Goal: Task Accomplishment & Management: Use online tool/utility

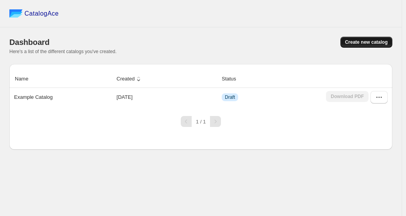
click at [362, 44] on span "Create new catalog" at bounding box center [366, 42] width 43 height 6
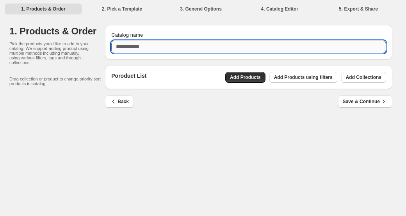
click at [243, 46] on input "Catalog name" at bounding box center [248, 47] width 275 height 12
type input "*"
type input "**********"
click at [358, 77] on span "Add Collections" at bounding box center [362, 77] width 35 height 6
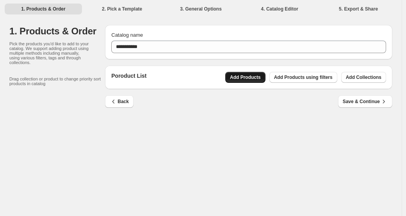
click at [247, 79] on span "Add Products" at bounding box center [245, 77] width 31 height 6
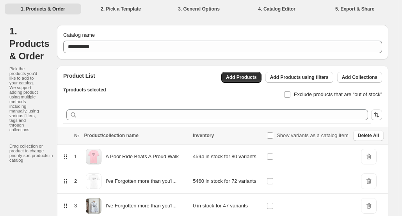
click at [113, 9] on li "2. Pick a Template" at bounding box center [121, 8] width 76 height 11
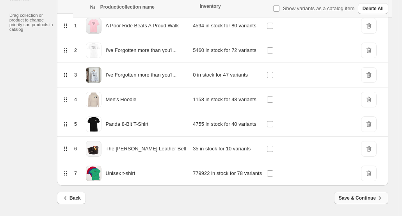
click at [368, 198] on span "Save & Continue" at bounding box center [360, 198] width 45 height 8
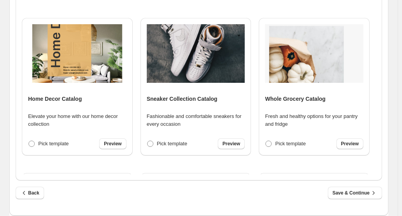
scroll to position [324, 0]
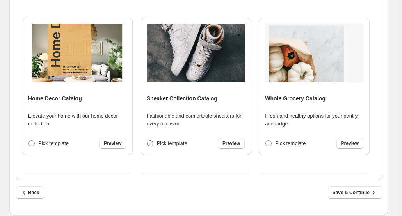
click at [150, 144] on span at bounding box center [150, 143] width 6 height 6
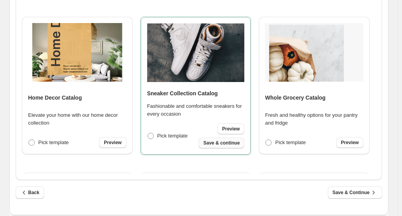
click at [210, 145] on span "Save & continue" at bounding box center [221, 143] width 36 height 6
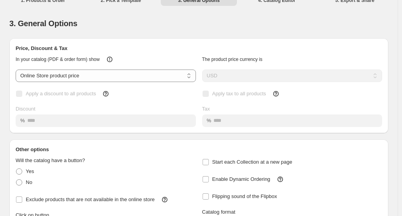
scroll to position [0, 0]
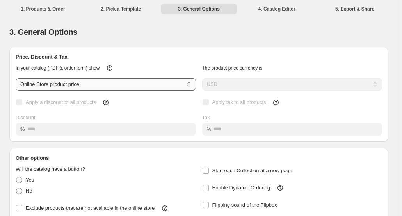
click at [146, 85] on select "**********" at bounding box center [106, 84] width 180 height 12
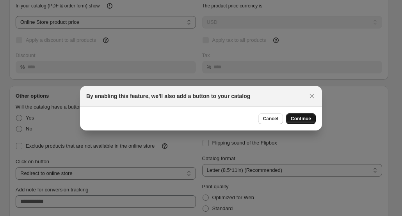
click at [306, 121] on span "Continue" at bounding box center [301, 118] width 20 height 6
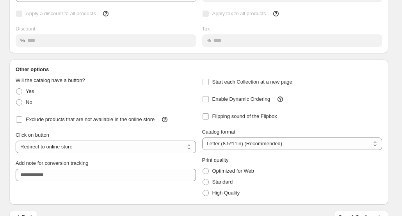
scroll to position [92, 0]
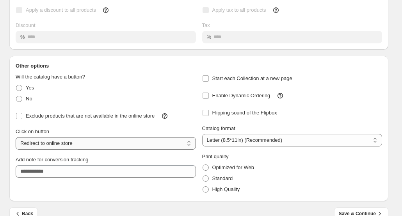
click at [107, 142] on select "**********" at bounding box center [106, 143] width 180 height 12
select select "**********"
click at [16, 137] on select "**********" at bounding box center [106, 143] width 180 height 12
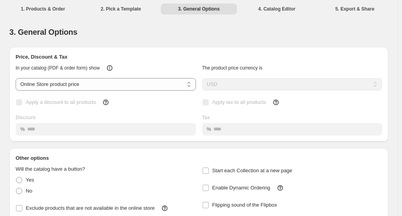
scroll to position [106, 0]
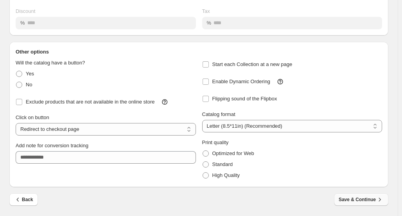
click at [349, 201] on span "Save & Continue" at bounding box center [360, 199] width 45 height 8
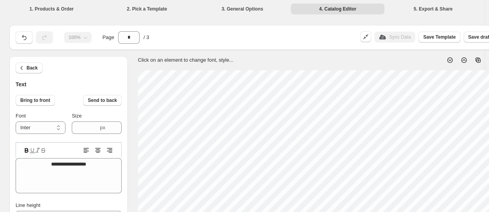
scroll to position [6, 2]
type textarea "*"
type textarea "**"
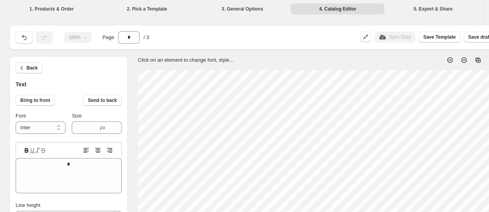
type textarea "**"
type textarea "***"
type textarea "****"
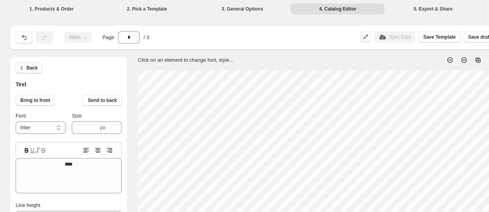
type textarea "***"
type textarea "**"
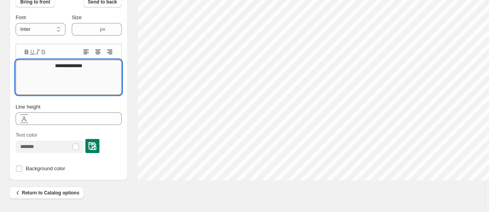
scroll to position [6, 4]
click at [92, 66] on textarea "**********" at bounding box center [69, 77] width 106 height 35
type textarea "**********"
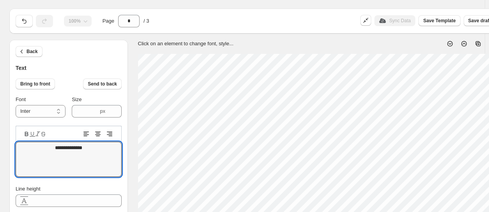
scroll to position [16, 73]
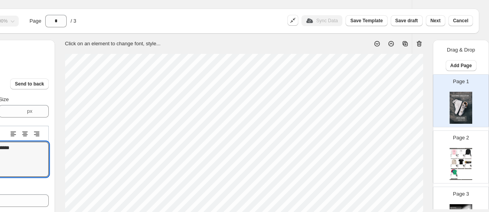
click at [458, 165] on div "8Bit Panda shirt This is our best seller for a reason. Relaxed, tailored and ul…" at bounding box center [460, 165] width 5 height 0
type input "*"
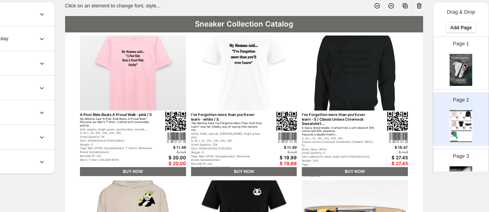
scroll to position [54, 0]
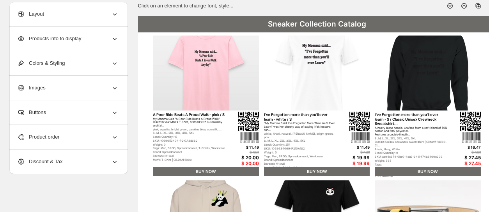
click at [74, 15] on div "Layout" at bounding box center [67, 14] width 101 height 24
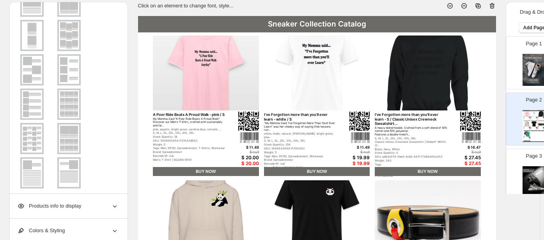
scroll to position [128, 0]
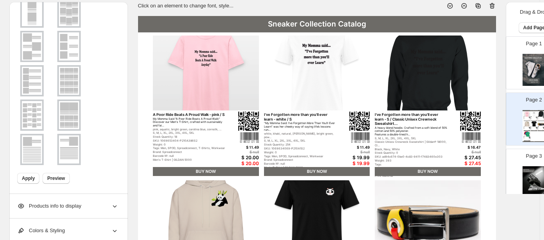
click at [72, 142] on img at bounding box center [69, 149] width 20 height 28
click at [68, 114] on img at bounding box center [69, 115] width 20 height 28
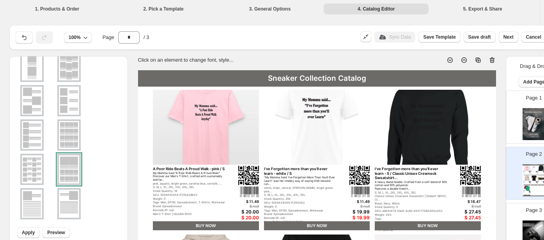
click at [170, 124] on img at bounding box center [206, 127] width 106 height 75
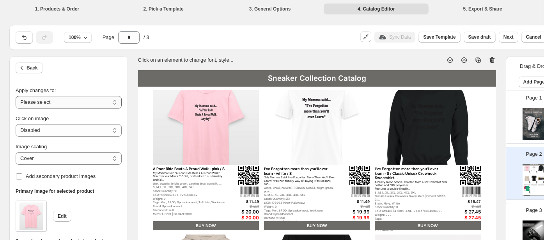
click at [79, 103] on select "**********" at bounding box center [69, 102] width 106 height 12
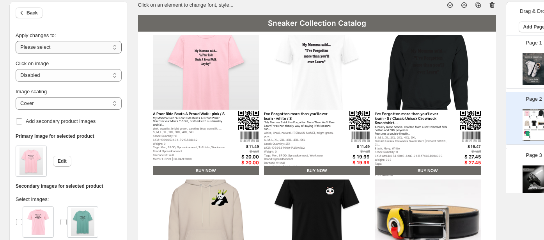
scroll to position [55, 0]
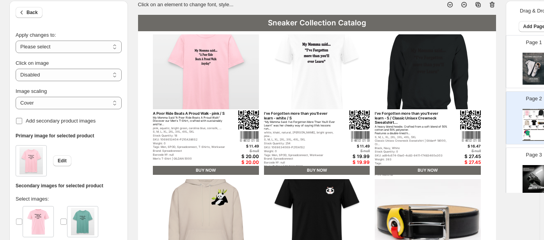
click at [61, 121] on span "Add secondary product images" at bounding box center [61, 121] width 70 height 6
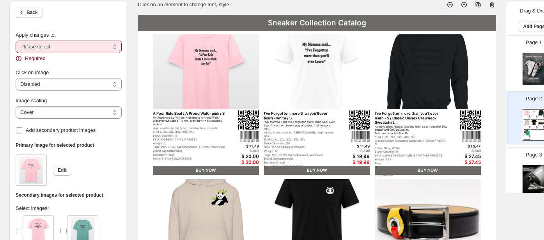
click at [36, 46] on select "**********" at bounding box center [69, 47] width 106 height 12
select select "**********"
click at [16, 41] on select "**********" at bounding box center [69, 47] width 106 height 12
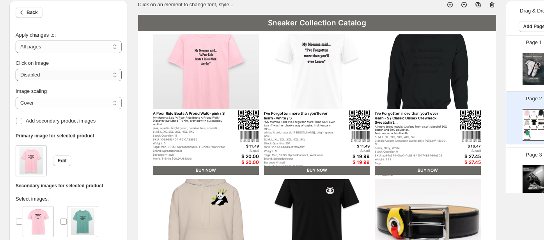
click at [31, 73] on select "**********" at bounding box center [69, 75] width 106 height 12
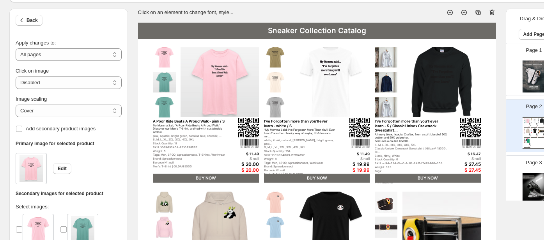
scroll to position [46, 0]
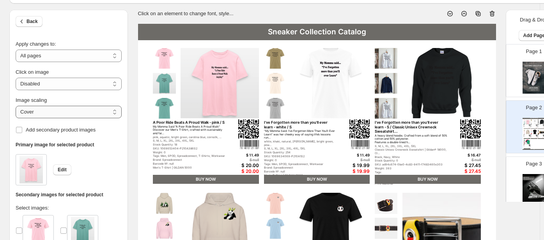
click at [55, 110] on select "***** *******" at bounding box center [69, 112] width 106 height 12
select select "*******"
click at [16, 106] on select "***** *******" at bounding box center [69, 112] width 106 height 12
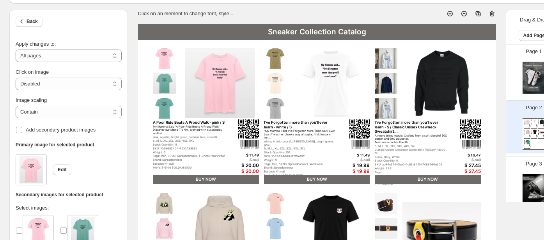
click at [61, 96] on div "Image scaling" at bounding box center [69, 100] width 106 height 8
click at [41, 131] on span "Add secondary product images" at bounding box center [61, 130] width 70 height 6
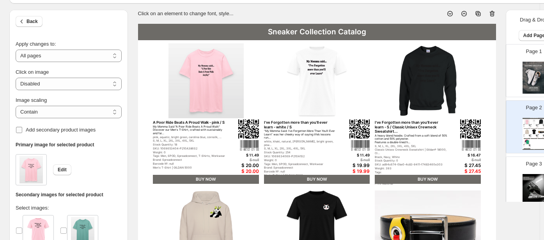
click at [41, 131] on span "Add secondary product images" at bounding box center [61, 130] width 70 height 6
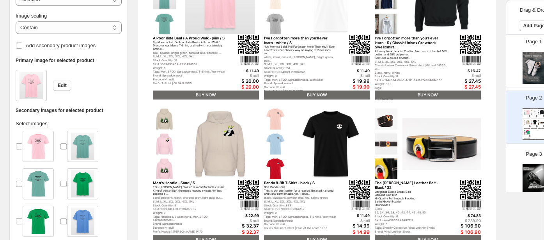
scroll to position [0, 0]
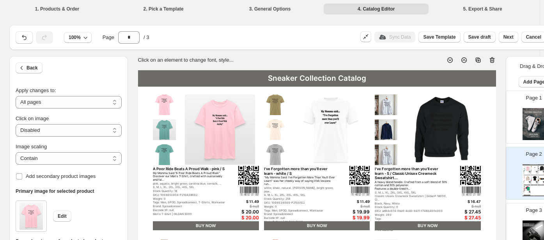
click at [489, 211] on div "Page 3" at bounding box center [530, 226] width 49 height 52
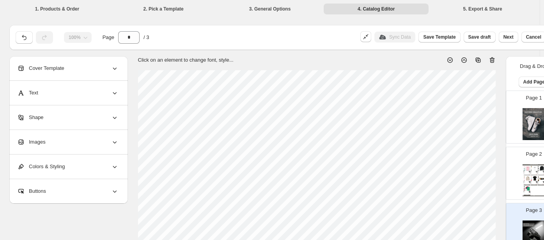
click at [489, 167] on img at bounding box center [527, 168] width 5 height 5
type input "*"
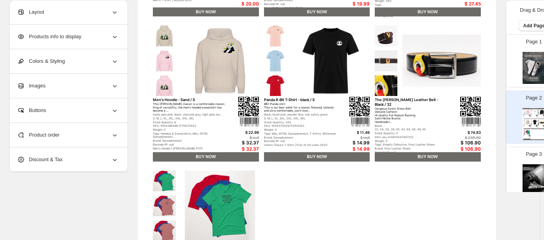
scroll to position [325, 0]
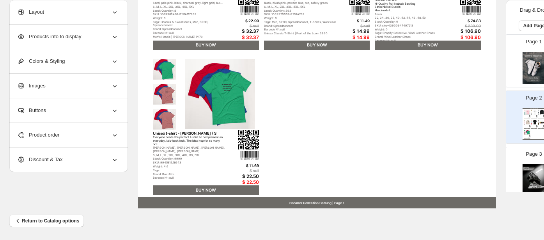
click at [89, 110] on div "Buttons" at bounding box center [67, 110] width 101 height 24
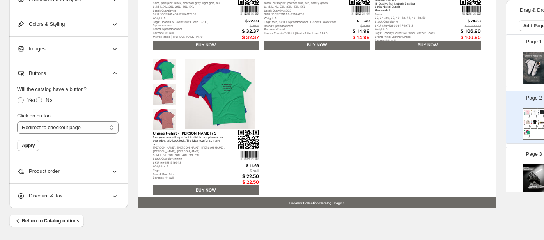
click at [70, 167] on div "Product order" at bounding box center [67, 171] width 101 height 24
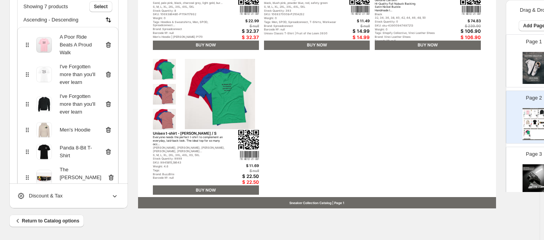
scroll to position [46, 0]
click at [69, 193] on div "Discount & Tax" at bounding box center [67, 196] width 101 height 24
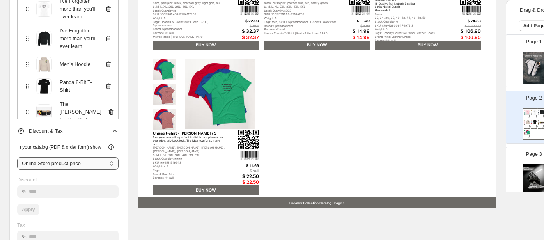
click at [72, 166] on select "**********" at bounding box center [67, 163] width 101 height 12
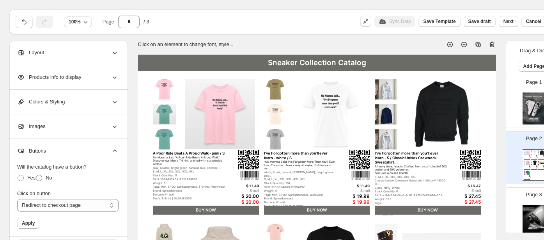
scroll to position [0, 0]
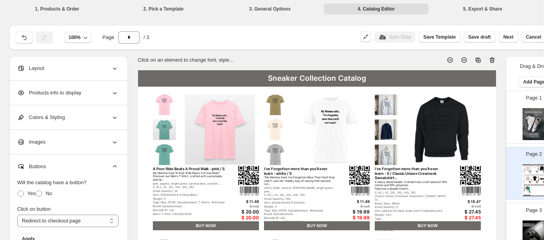
click at [71, 99] on div "Products info to display" at bounding box center [67, 93] width 101 height 24
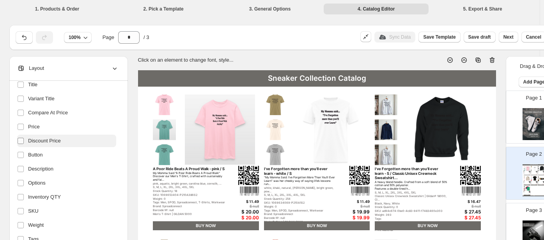
scroll to position [95, 0]
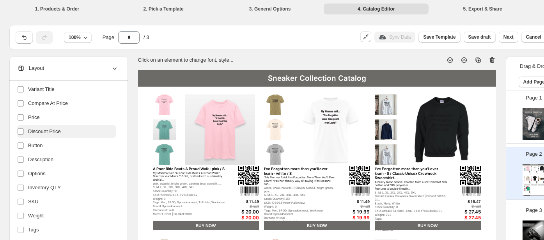
click at [32, 131] on span "Discount Price" at bounding box center [44, 132] width 33 height 8
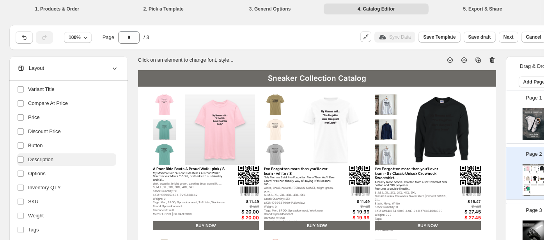
click at [30, 159] on span "Description" at bounding box center [40, 160] width 25 height 8
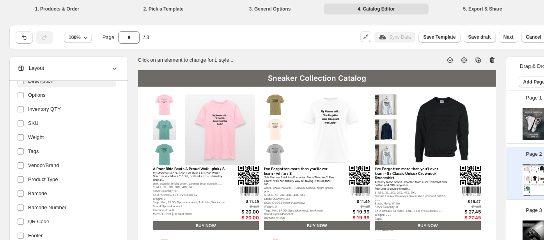
scroll to position [174, 0]
click at [21, 174] on label at bounding box center [22, 179] width 10 height 10
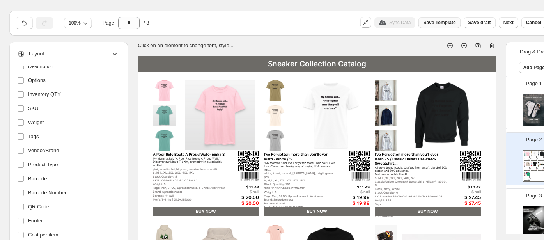
scroll to position [0, 0]
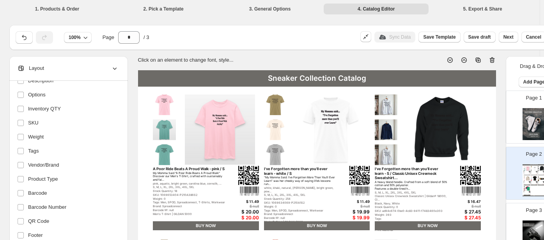
click at [248, 188] on img at bounding box center [249, 190] width 19 height 9
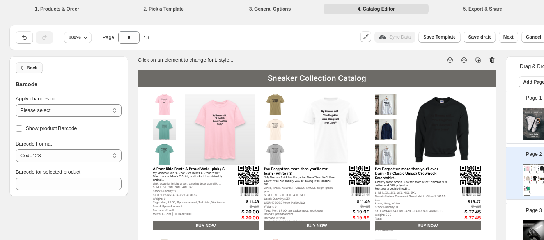
click at [24, 71] on icon "button" at bounding box center [22, 68] width 8 height 8
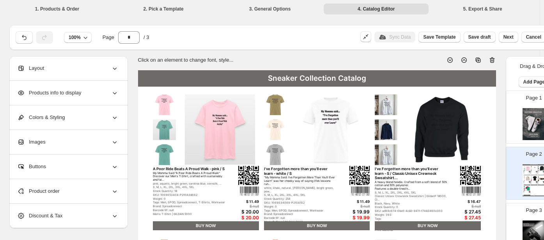
click at [57, 97] on div "Products info to display" at bounding box center [67, 93] width 101 height 24
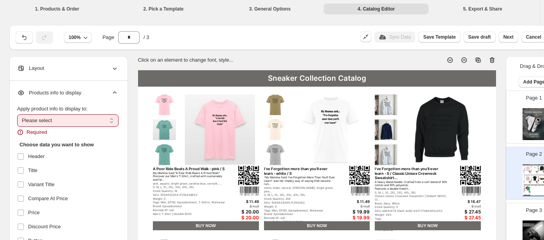
click at [25, 119] on select "**********" at bounding box center [67, 120] width 101 height 12
select select "*********"
click at [17, 114] on select "**********" at bounding box center [67, 120] width 101 height 12
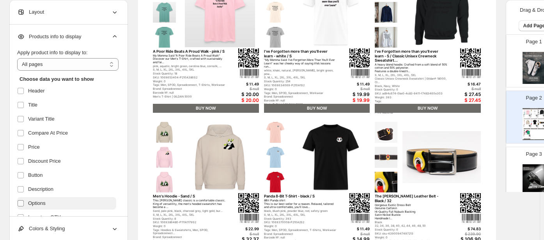
scroll to position [165, 0]
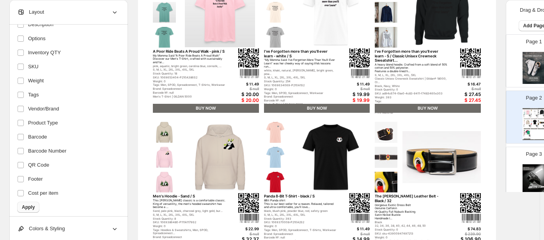
click at [22, 207] on span "Apply" at bounding box center [28, 207] width 13 height 6
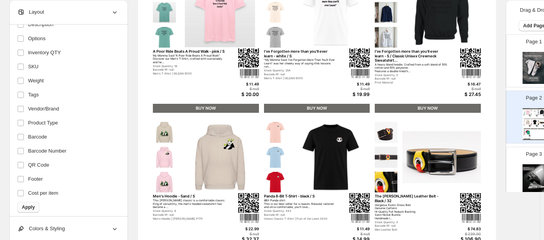
click at [30, 204] on span "Apply" at bounding box center [28, 207] width 13 height 6
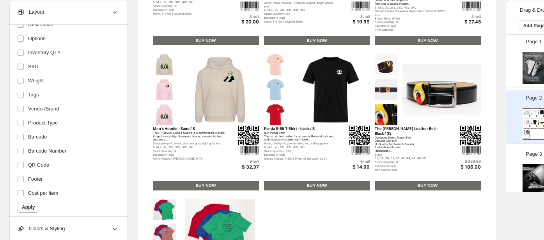
click at [30, 209] on span "Apply" at bounding box center [28, 207] width 13 height 6
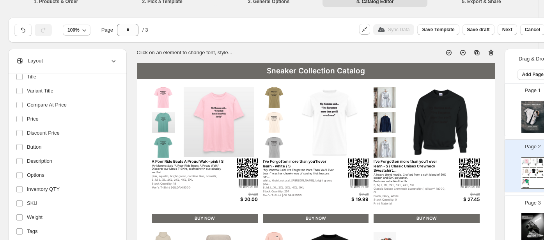
scroll to position [0, 1]
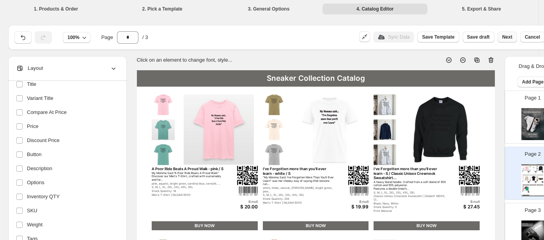
click at [489, 34] on span "Next" at bounding box center [507, 37] width 10 height 6
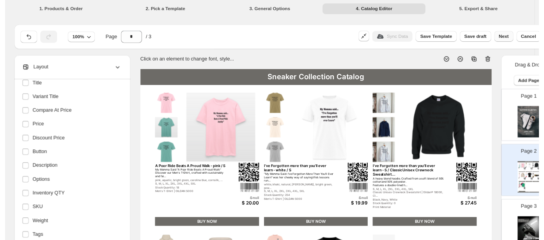
scroll to position [0, 0]
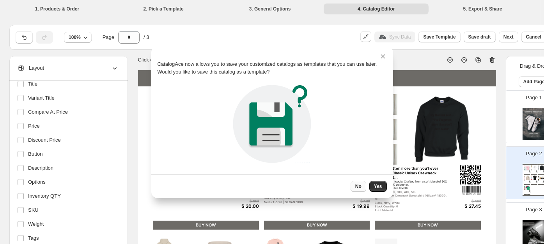
click at [361, 184] on span "No" at bounding box center [358, 187] width 6 height 6
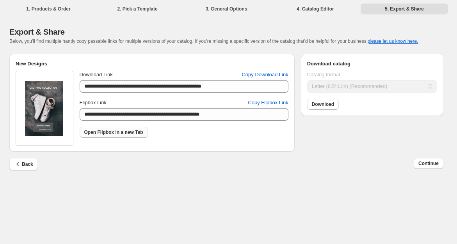
click at [117, 134] on span "Open Flipbox in a new Tab" at bounding box center [113, 132] width 59 height 6
click at [317, 9] on li "4. Catalog Editor" at bounding box center [314, 8] width 87 height 11
click at [20, 166] on icon "button" at bounding box center [18, 165] width 8 height 8
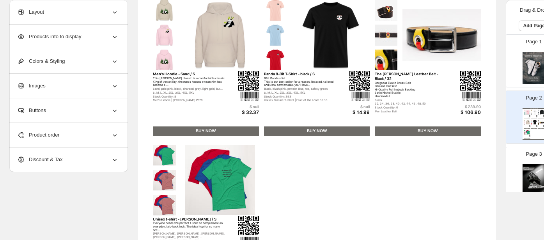
scroll to position [240, 0]
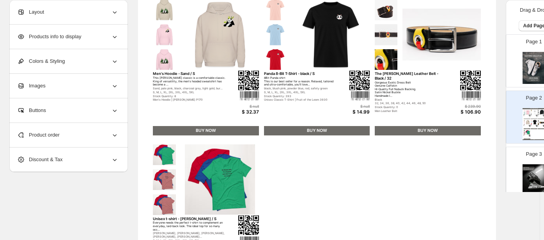
click at [421, 49] on img at bounding box center [441, 34] width 78 height 70
select select "*******"
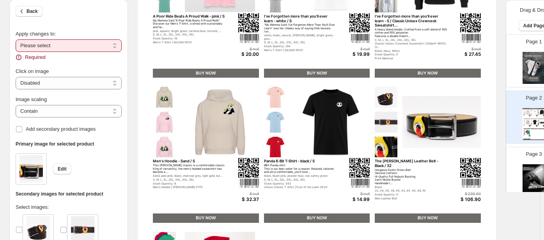
scroll to position [148, 0]
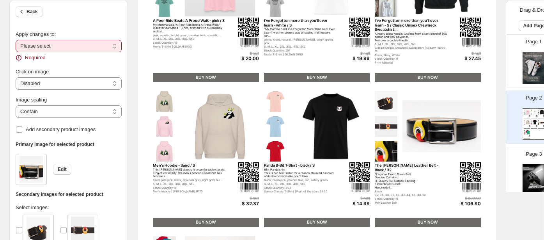
click at [58, 43] on select "**********" at bounding box center [69, 46] width 106 height 12
select select "**********"
click at [16, 40] on select "**********" at bounding box center [69, 46] width 106 height 12
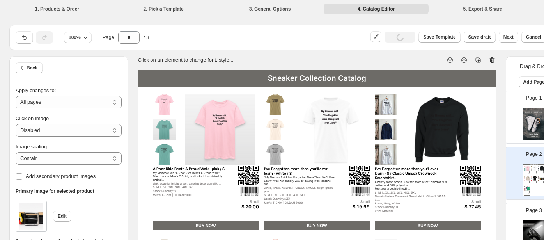
scroll to position [0, 0]
click at [35, 69] on span "Back" at bounding box center [32, 68] width 11 height 6
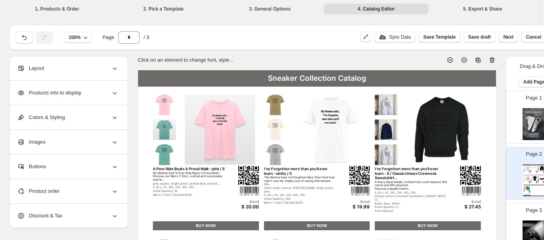
click at [41, 69] on span "Layout" at bounding box center [30, 68] width 27 height 8
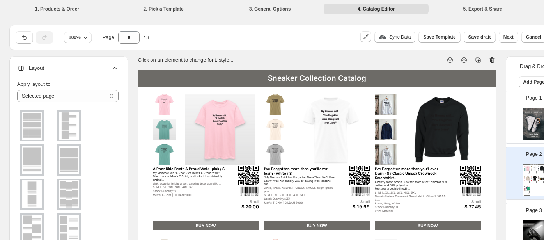
click at [61, 125] on img at bounding box center [69, 126] width 20 height 28
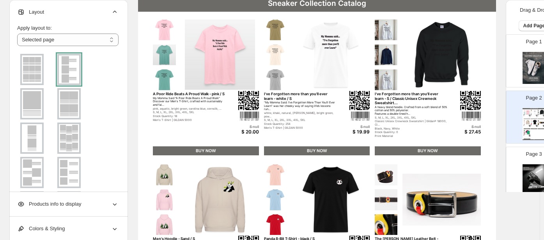
scroll to position [76, 0]
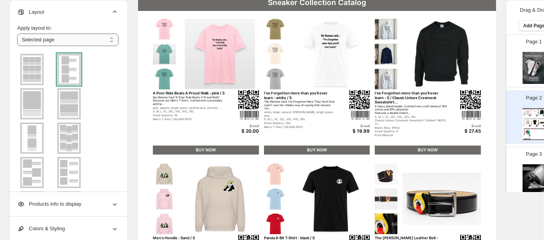
click at [76, 34] on select "**********" at bounding box center [67, 40] width 101 height 12
click at [17, 34] on select "**********" at bounding box center [67, 40] width 101 height 12
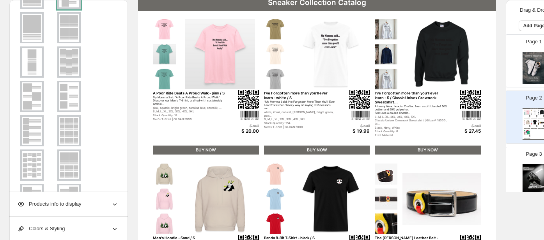
scroll to position [80, 0]
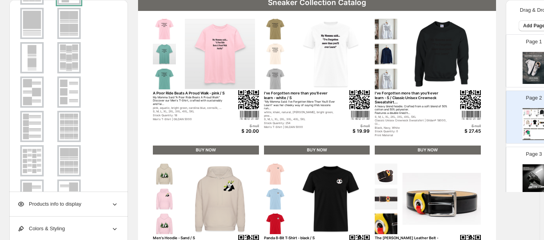
click at [65, 156] on img at bounding box center [69, 161] width 20 height 28
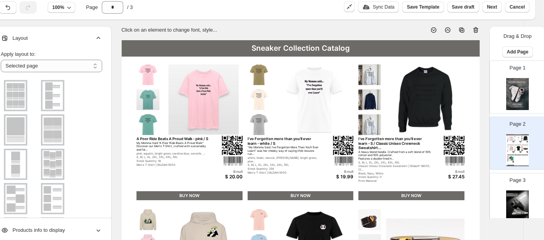
scroll to position [0, 16]
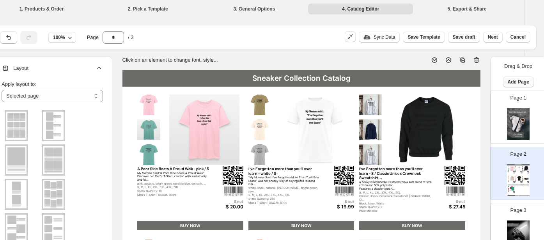
click at [489, 84] on span "Add Page" at bounding box center [518, 82] width 21 height 6
click at [489, 115] on span "Product Grid Page" at bounding box center [499, 118] width 42 height 6
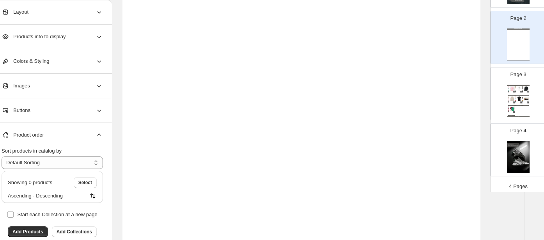
scroll to position [194, 16]
click at [31, 211] on span "Add Products" at bounding box center [27, 232] width 31 height 6
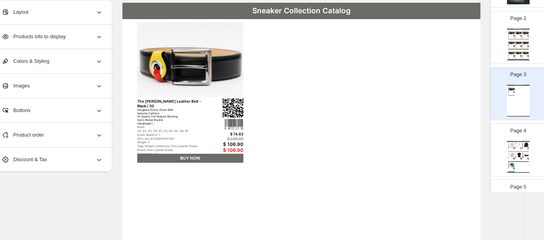
scroll to position [55, 16]
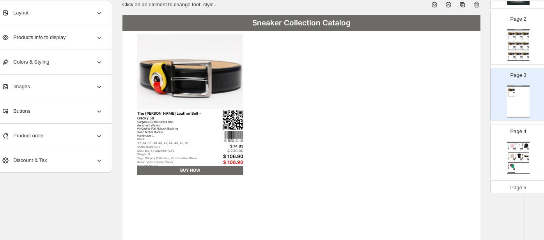
click at [51, 14] on div "Layout" at bounding box center [52, 13] width 101 height 24
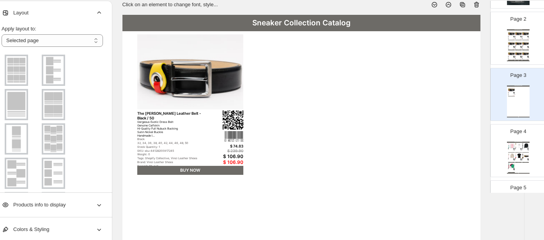
click at [18, 103] on img at bounding box center [16, 104] width 20 height 28
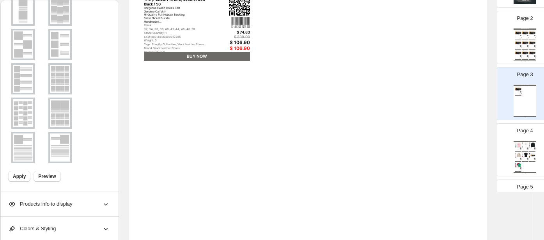
scroll to position [170, 9]
click at [23, 175] on span "Apply" at bounding box center [19, 176] width 13 height 6
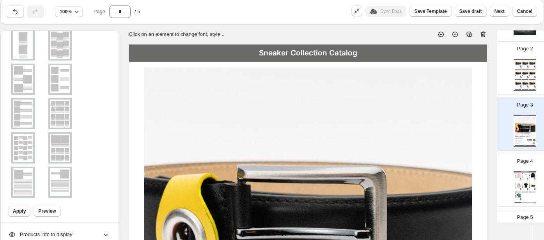
scroll to position [128, 0]
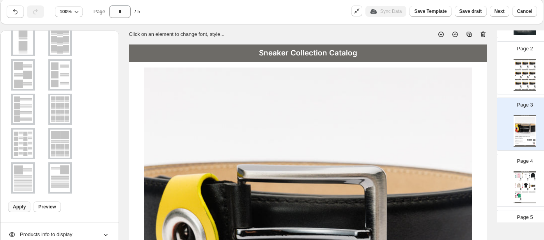
click at [60, 172] on img at bounding box center [60, 178] width 20 height 28
click at [23, 204] on span "Apply" at bounding box center [19, 207] width 13 height 6
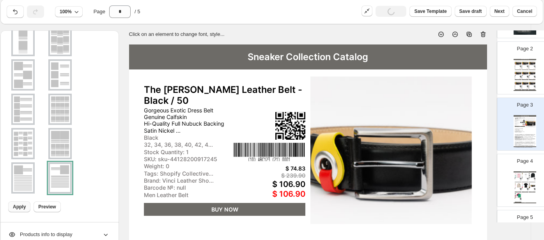
click at [21, 179] on img at bounding box center [23, 178] width 20 height 28
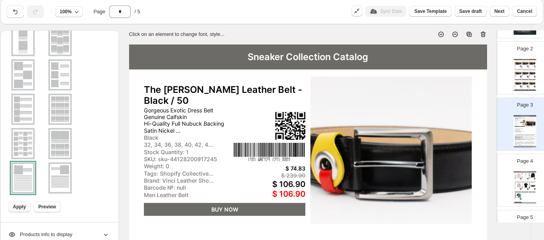
click at [21, 205] on span "Apply" at bounding box center [19, 207] width 13 height 6
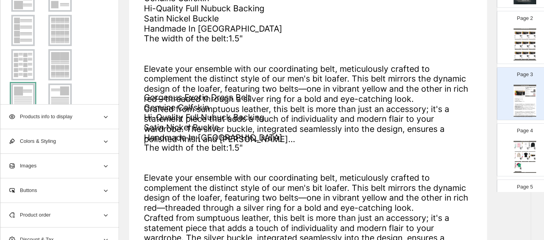
scroll to position [87, 0]
click at [58, 69] on img at bounding box center [60, 67] width 20 height 28
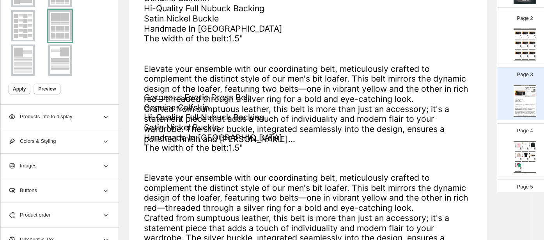
click at [21, 87] on span "Apply" at bounding box center [19, 89] width 13 height 6
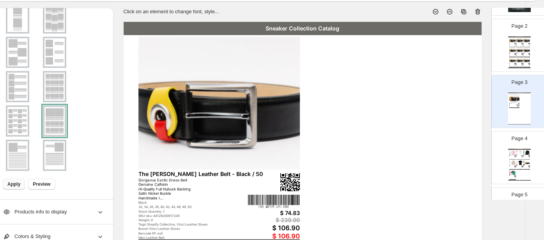
scroll to position [48, 14]
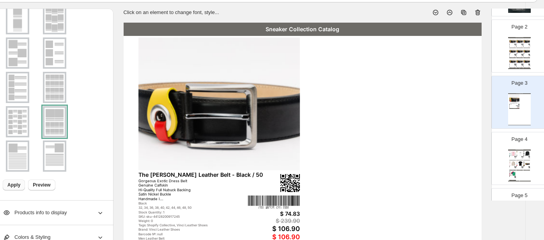
click at [20, 56] on img at bounding box center [17, 53] width 20 height 28
click at [489, 60] on img at bounding box center [512, 60] width 7 height 5
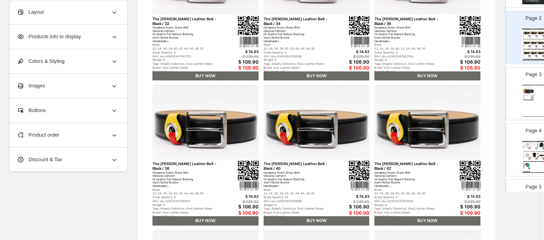
scroll to position [0, 0]
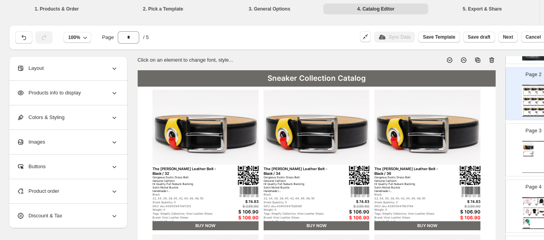
click at [54, 73] on div "Layout" at bounding box center [67, 68] width 101 height 24
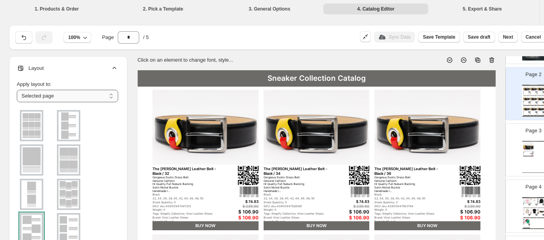
click at [51, 96] on select "**********" at bounding box center [67, 96] width 101 height 12
click at [17, 90] on select "**********" at bounding box center [67, 96] width 101 height 12
click at [34, 122] on img at bounding box center [31, 126] width 20 height 28
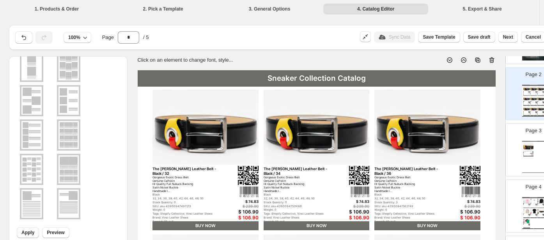
click at [35, 194] on img at bounding box center [31, 204] width 20 height 28
click at [26, 211] on span "Apply" at bounding box center [27, 232] width 13 height 6
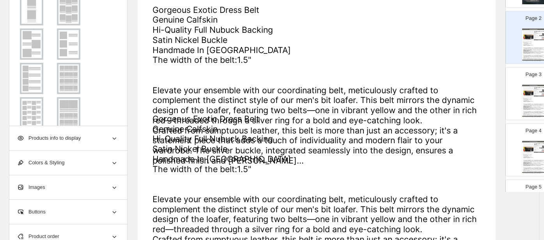
scroll to position [62, 0]
click at [70, 99] on img at bounding box center [68, 113] width 20 height 28
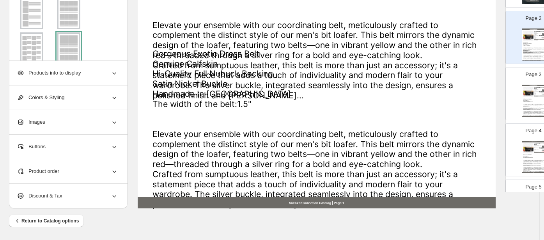
scroll to position [128, 0]
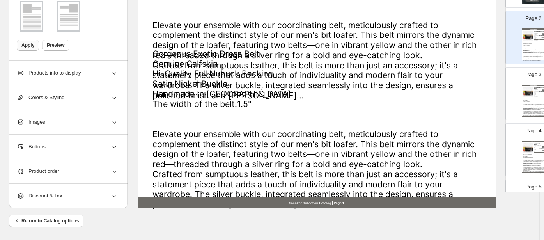
click at [37, 41] on button "Apply" at bounding box center [28, 45] width 22 height 11
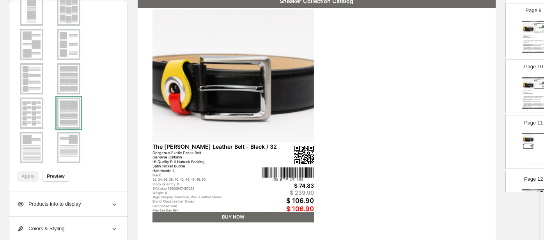
scroll to position [583, 0]
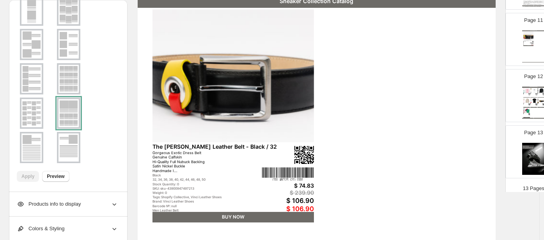
click at [489, 36] on img at bounding box center [528, 36] width 10 height 9
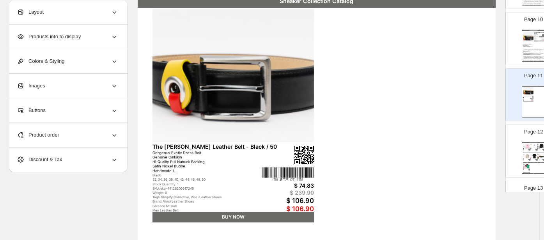
scroll to position [527, 0]
click at [489, 67] on div "Page 11 Sneaker Collection Catalog The Jackie Black Leather Belt - Black / 50 G…" at bounding box center [530, 92] width 49 height 52
click at [489, 47] on div "Gorgeous Exotic Dress Belt Genuine Calfskin Hi-Quality Full Nubuck Backing Sati…" at bounding box center [533, 50] width 21 height 12
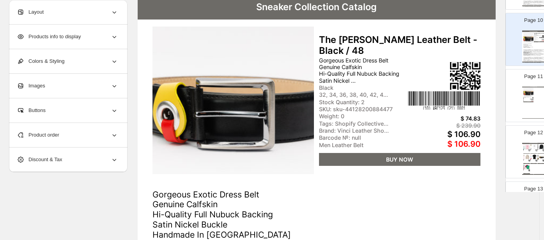
click at [489, 5] on div "Sneaker Collection Catalog | Page undefined" at bounding box center [533, 5] width 23 height 1
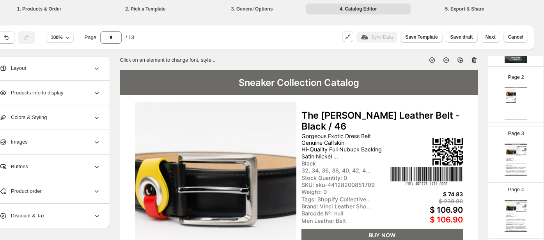
scroll to position [78, 0]
click at [489, 102] on div "Sneaker Collection Catalog The Jackie Black Leather Belt - Black / 32 Gorgeous …" at bounding box center [516, 103] width 23 height 32
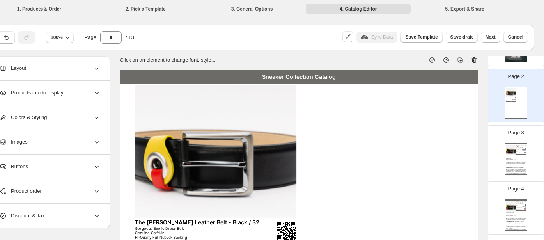
click at [474, 59] on icon at bounding box center [474, 60] width 1 height 2
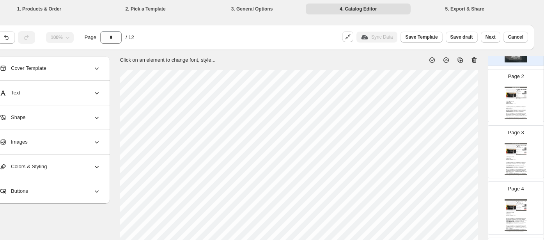
scroll to position [0, 8]
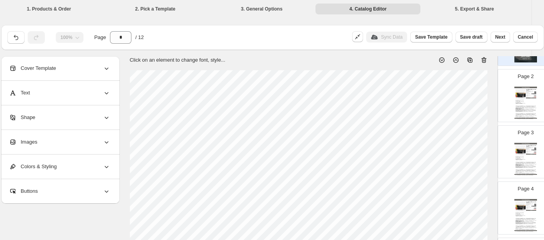
click at [489, 168] on div "Gorgeous Exotic Dress Belt Genuine Calfskin Hi-Quality Full Nubuck Backing Sati…" at bounding box center [526, 170] width 21 height 12
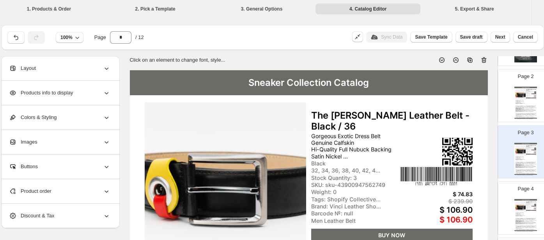
click at [481, 58] on icon at bounding box center [483, 60] width 5 height 6
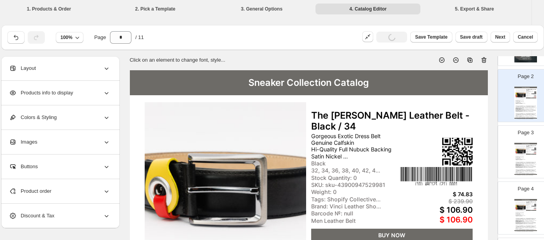
click at [481, 58] on icon at bounding box center [483, 60] width 5 height 6
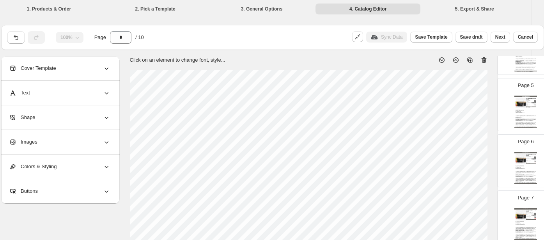
scroll to position [237, 0]
click at [489, 211] on img at bounding box center [521, 215] width 10 height 10
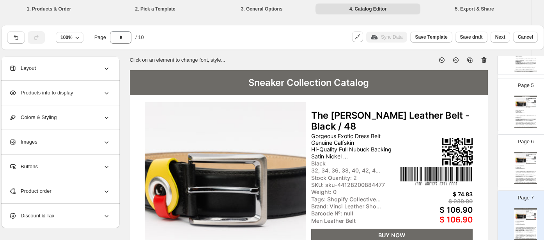
click at [482, 58] on icon at bounding box center [484, 60] width 8 height 8
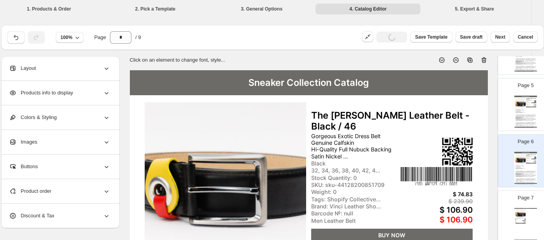
click at [482, 58] on icon at bounding box center [484, 60] width 8 height 8
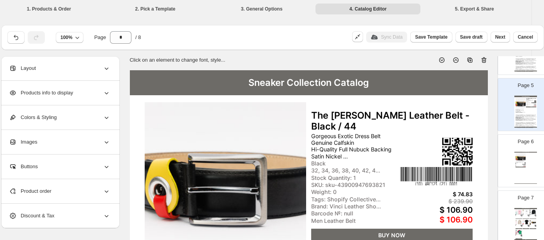
click at [482, 58] on icon at bounding box center [484, 60] width 8 height 8
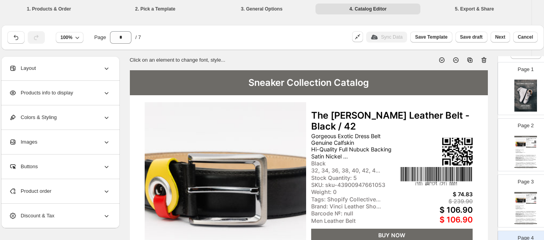
scroll to position [1, 0]
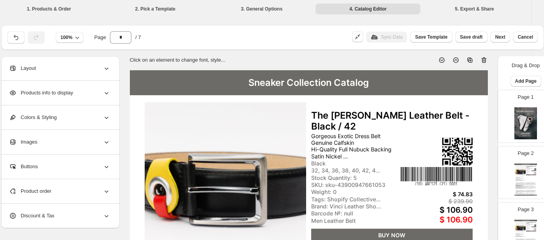
click at [482, 59] on icon at bounding box center [484, 60] width 8 height 8
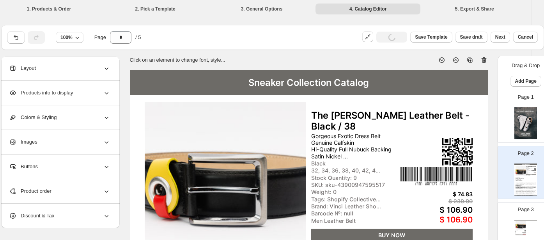
click at [483, 59] on icon at bounding box center [483, 60] width 1 height 2
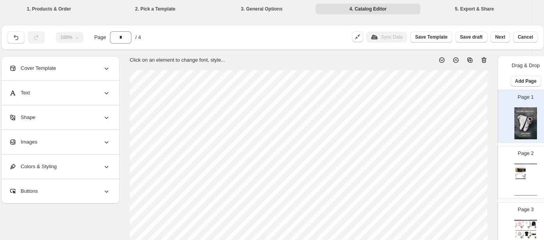
scroll to position [80, 0]
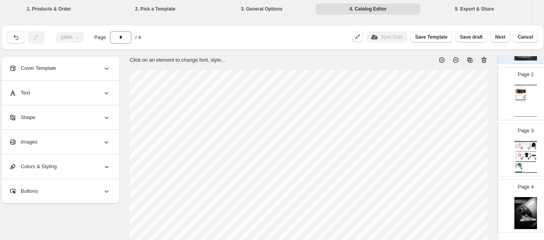
click at [489, 96] on div "Gorgeous Exotic Dress Belt Genuine Calfskin Hi-Quality Full Nubuck Backing Sati…" at bounding box center [519, 97] width 7 height 2
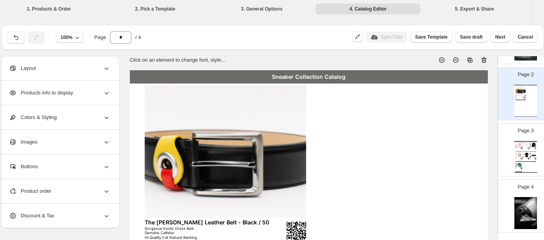
click at [484, 59] on icon at bounding box center [484, 60] width 8 height 8
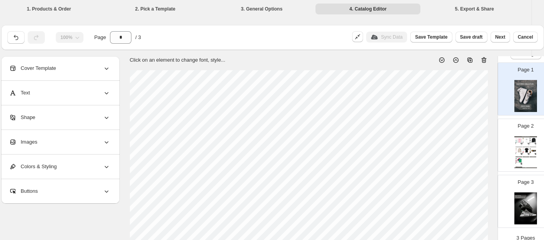
scroll to position [23, 0]
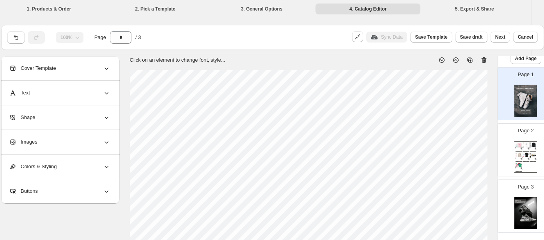
click at [489, 149] on div "Men's T-Shirt | GILDAN 5000" at bounding box center [525, 149] width 5 height 0
type input "*"
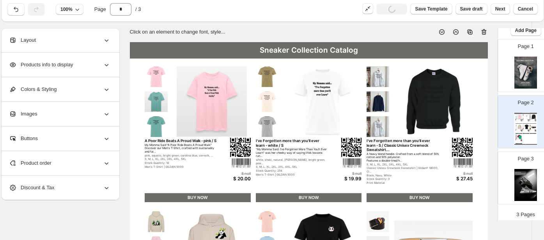
scroll to position [25, 8]
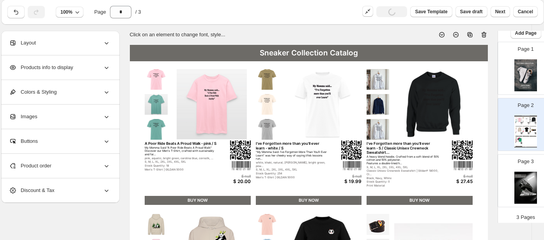
click at [66, 43] on div "Layout" at bounding box center [59, 43] width 101 height 24
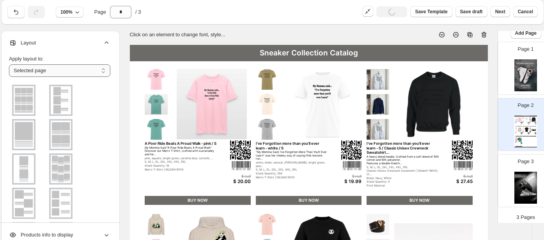
click at [53, 71] on select "**********" at bounding box center [59, 70] width 101 height 12
click at [9, 64] on select "**********" at bounding box center [59, 70] width 101 height 12
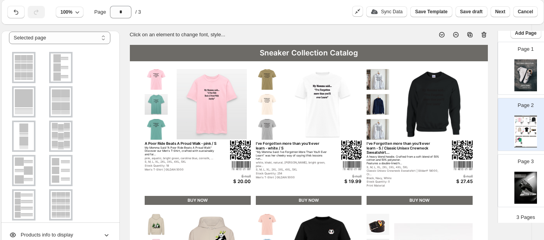
click at [56, 137] on img at bounding box center [61, 136] width 20 height 28
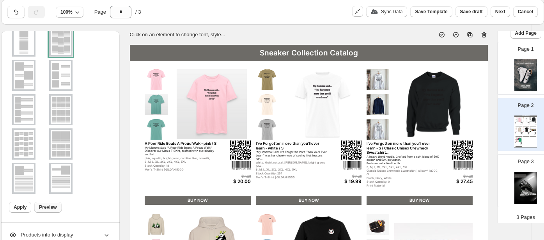
click at [39, 205] on span "Preview" at bounding box center [48, 207] width 18 height 6
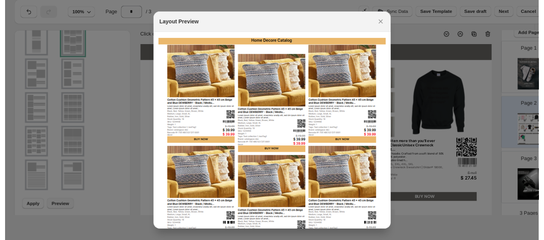
scroll to position [25, 0]
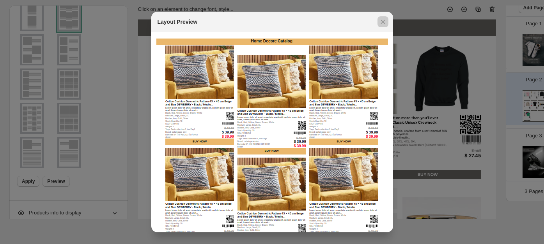
click at [38, 167] on div at bounding box center [272, 122] width 544 height 244
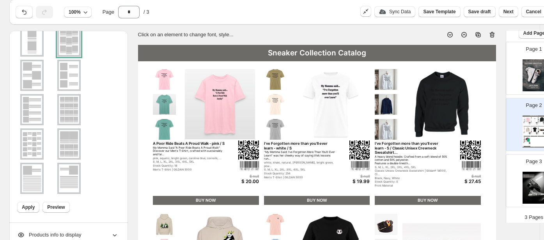
click at [67, 140] on img at bounding box center [69, 144] width 20 height 28
click at [25, 207] on span "Apply" at bounding box center [28, 207] width 13 height 6
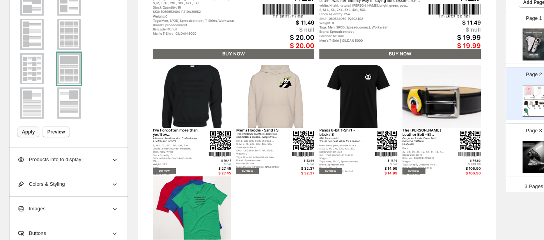
scroll to position [202, 0]
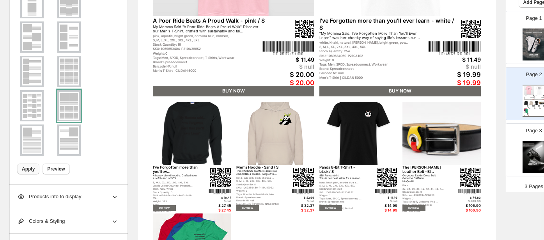
click at [30, 69] on img at bounding box center [32, 71] width 20 height 28
click at [30, 169] on button "Apply" at bounding box center [28, 168] width 22 height 11
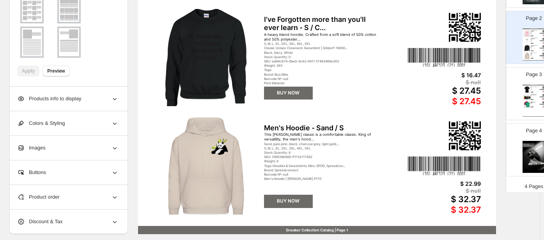
scroll to position [325, 0]
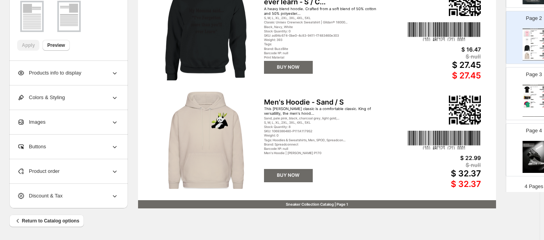
click at [55, 72] on span "Products info to display" at bounding box center [49, 73] width 64 height 8
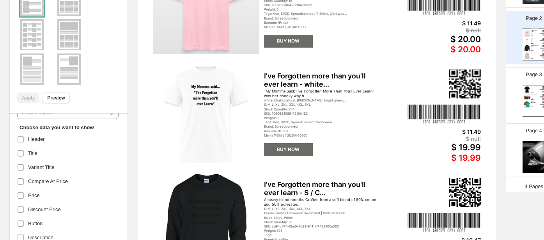
scroll to position [48, 0]
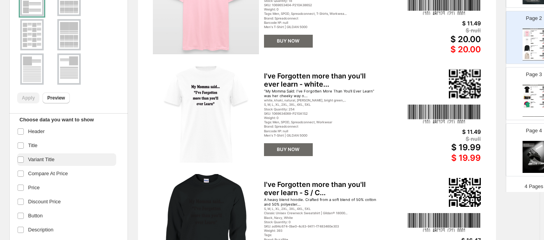
click at [38, 163] on span "Variant Title" at bounding box center [41, 160] width 27 height 8
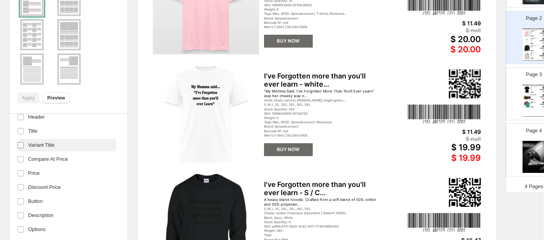
scroll to position [0, 0]
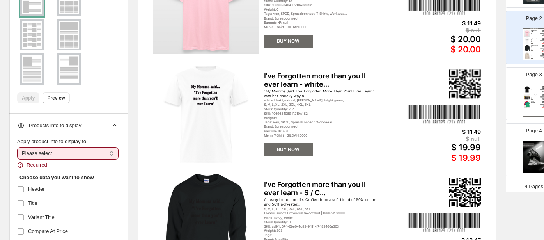
click at [32, 156] on select "**********" at bounding box center [67, 153] width 101 height 12
select select "*********"
click at [17, 150] on select "**********" at bounding box center [67, 153] width 101 height 12
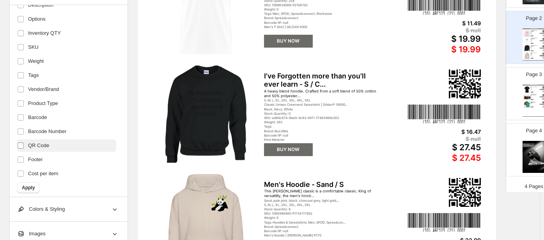
scroll to position [243, 0]
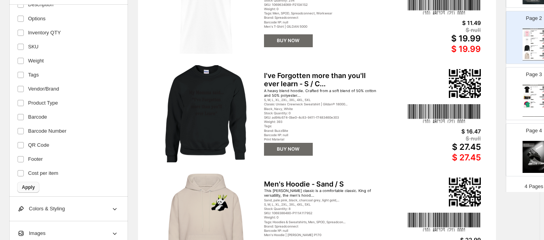
click at [28, 190] on span "Apply" at bounding box center [28, 187] width 13 height 6
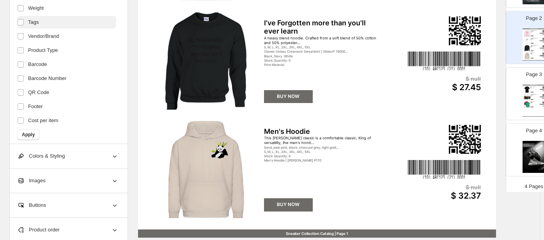
scroll to position [309, 0]
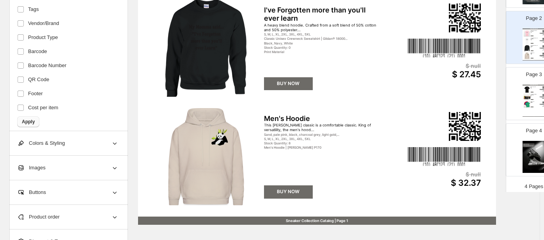
click at [32, 124] on span "Apply" at bounding box center [28, 122] width 13 height 6
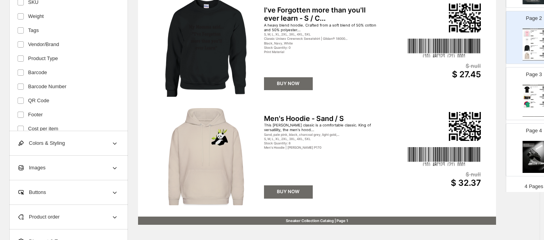
scroll to position [165, 0]
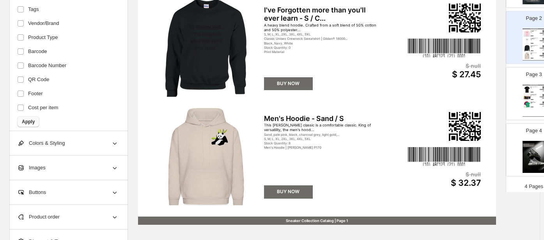
click at [30, 125] on span "Apply" at bounding box center [28, 122] width 13 height 6
click at [58, 199] on div "Buttons" at bounding box center [67, 192] width 101 height 24
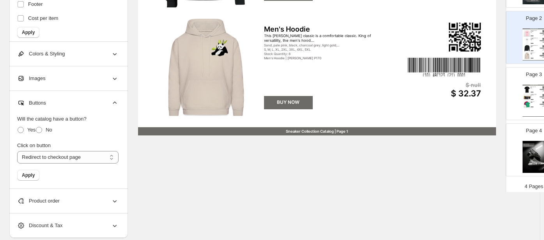
scroll to position [401, 0]
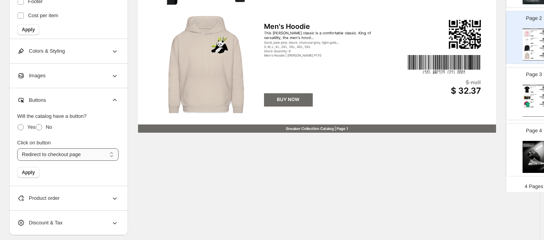
click at [57, 161] on select "**********" at bounding box center [67, 154] width 101 height 12
select select "**********"
click at [17, 155] on select "**********" at bounding box center [67, 154] width 101 height 12
click at [34, 175] on span "Apply" at bounding box center [28, 172] width 13 height 6
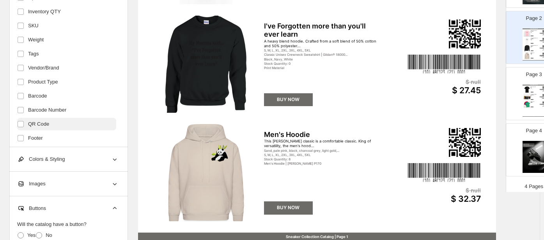
scroll to position [165, 0]
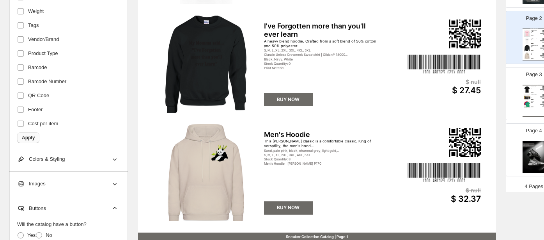
click at [27, 139] on span "Apply" at bounding box center [28, 138] width 13 height 6
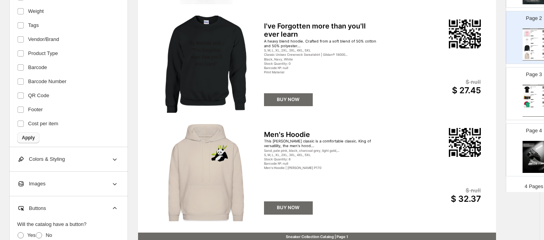
click at [31, 140] on span "Apply" at bounding box center [28, 138] width 13 height 6
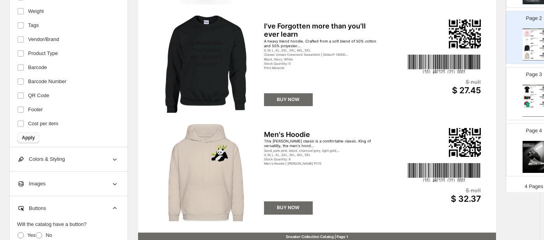
click at [29, 140] on span "Apply" at bounding box center [28, 138] width 13 height 6
click at [21, 67] on span at bounding box center [20, 67] width 7 height 7
click at [33, 138] on span "Apply" at bounding box center [28, 138] width 13 height 6
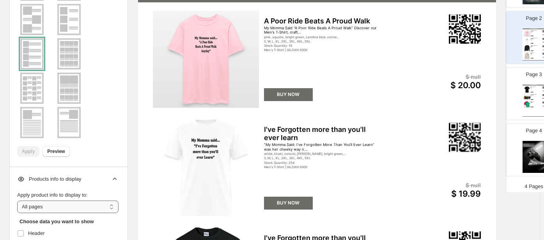
scroll to position [81, 0]
click at [35, 83] on img at bounding box center [32, 88] width 20 height 28
click at [27, 150] on span "Apply" at bounding box center [28, 151] width 13 height 6
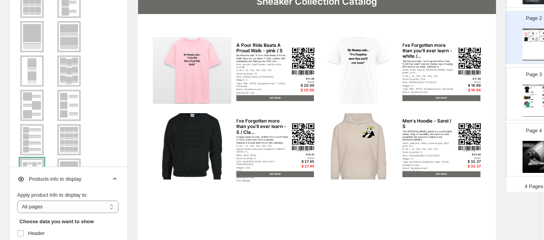
scroll to position [0, 0]
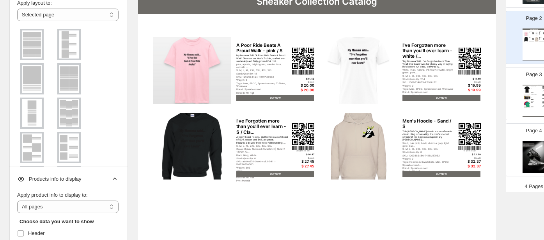
click at [32, 43] on img at bounding box center [32, 44] width 20 height 28
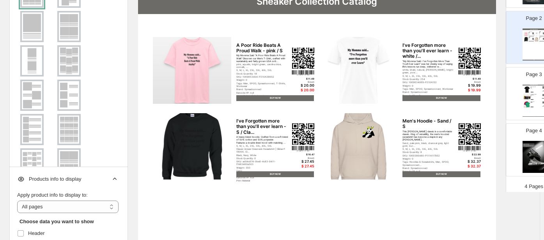
scroll to position [128, 0]
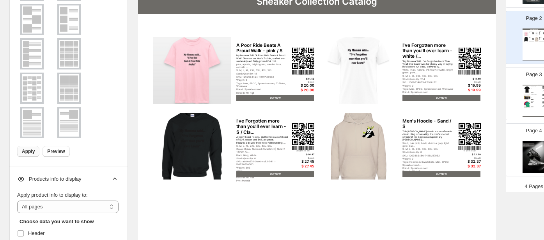
click at [28, 149] on span "Apply" at bounding box center [28, 151] width 13 height 6
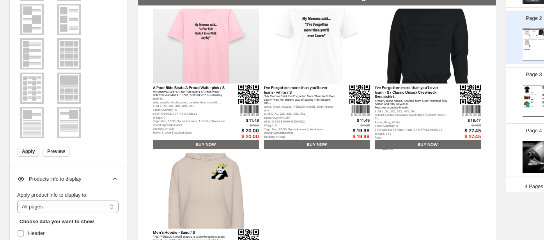
scroll to position [0, 0]
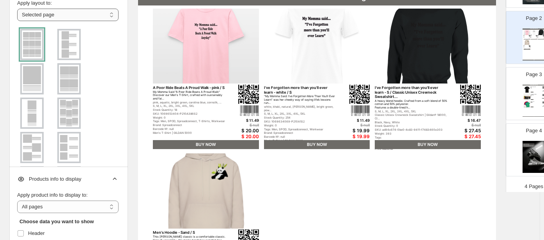
click at [58, 10] on select "**********" at bounding box center [67, 15] width 101 height 12
click at [17, 9] on select "**********" at bounding box center [67, 15] width 101 height 12
click at [489, 85] on div "Page 3 Sneaker Collection Catalog Panda 8-Bit T-Shirt 8Bit Panda shirt This is …" at bounding box center [530, 90] width 49 height 52
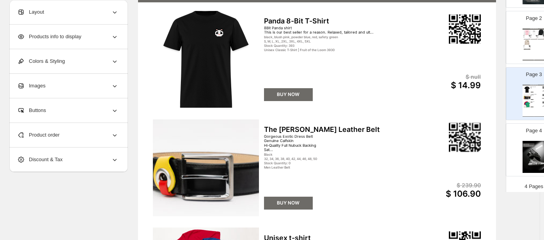
click at [62, 19] on div "Layout" at bounding box center [67, 12] width 101 height 24
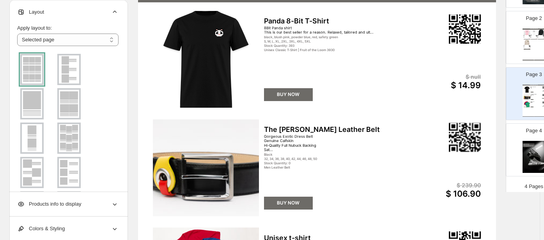
scroll to position [128, 0]
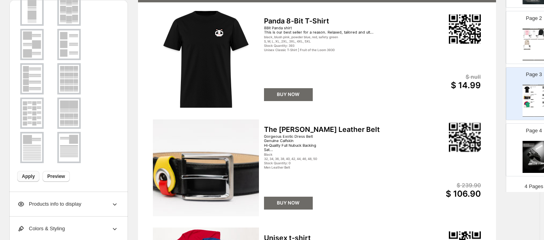
click at [25, 176] on span "Apply" at bounding box center [28, 176] width 13 height 6
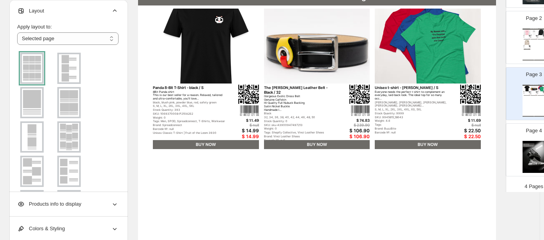
scroll to position [0, 0]
click at [37, 72] on div at bounding box center [31, 69] width 23 height 31
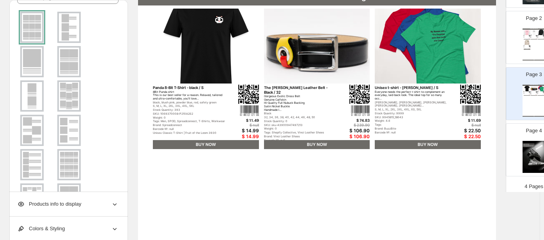
click at [55, 208] on span "Products info to display" at bounding box center [49, 204] width 64 height 8
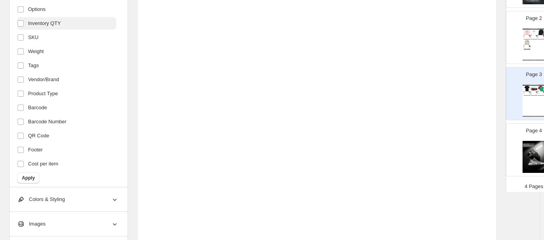
scroll to position [258, 0]
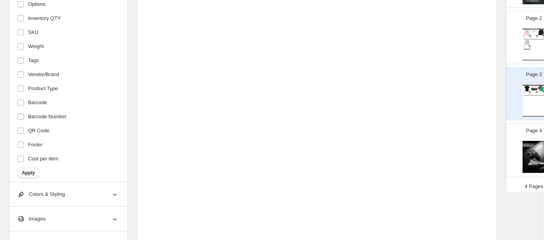
click at [32, 174] on span "Apply" at bounding box center [28, 173] width 13 height 6
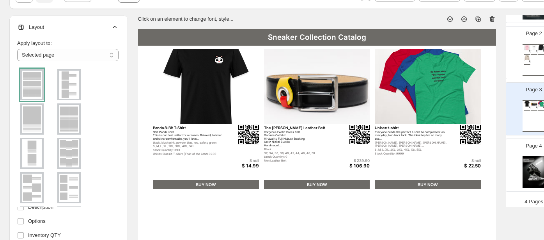
scroll to position [0, 0]
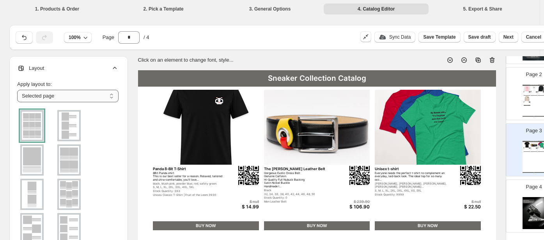
click at [49, 95] on select "**********" at bounding box center [67, 96] width 101 height 12
click at [49, 96] on select "**********" at bounding box center [67, 96] width 101 height 12
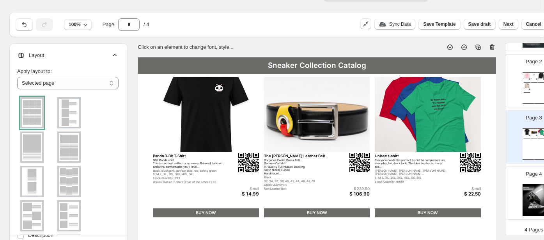
scroll to position [13, 0]
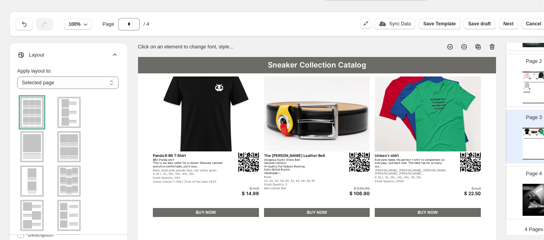
click at [489, 86] on div "Sneaker Collection Catalog A Poor Ride Beats A Proud Walk My Momma Said "A Poor…" at bounding box center [534, 87] width 23 height 32
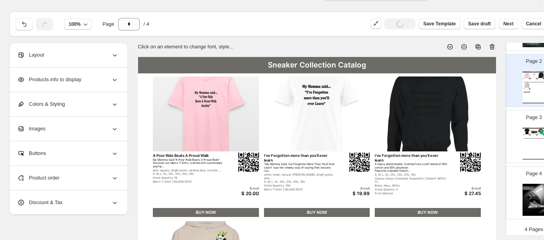
scroll to position [0, 0]
click at [55, 178] on span "Product order" at bounding box center [38, 178] width 43 height 8
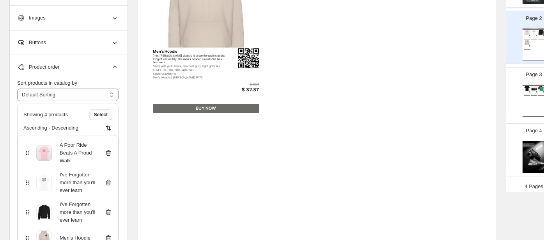
click at [102, 112] on span "Select" at bounding box center [101, 115] width 14 height 6
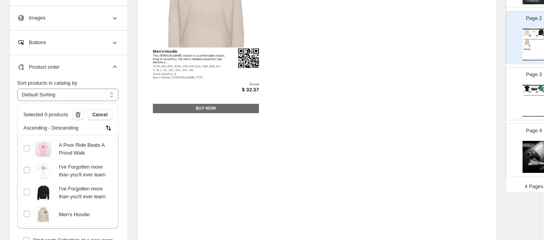
scroll to position [43, 0]
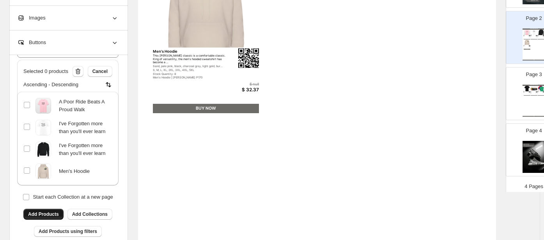
click at [39, 211] on span "Add Products" at bounding box center [43, 214] width 31 height 6
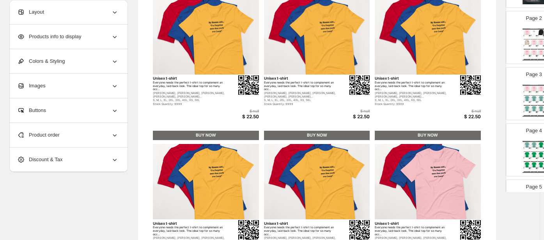
scroll to position [236, 0]
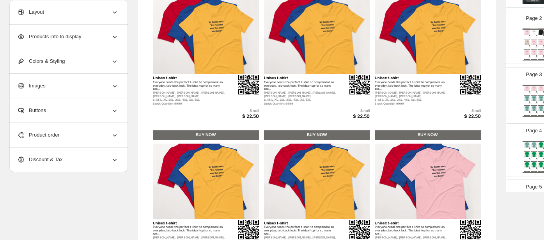
click at [489, 92] on div "My Momma Said "A Poor Ride Beats A Proud Walk" Discover our Men's T-Shirt, craf…" at bounding box center [533, 92] width 5 height 0
type input "*"
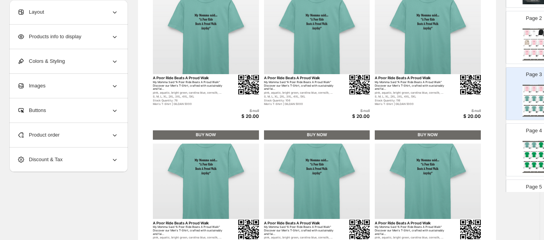
click at [68, 34] on span "Products info to display" at bounding box center [49, 37] width 64 height 8
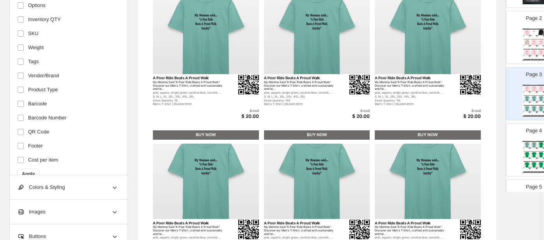
scroll to position [165, 0]
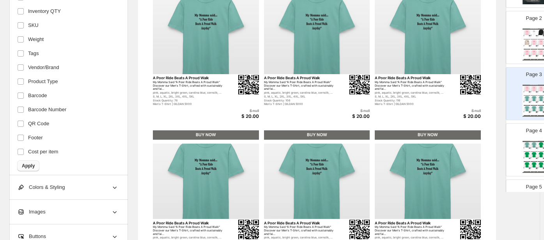
click at [28, 165] on span "Apply" at bounding box center [28, 166] width 13 height 6
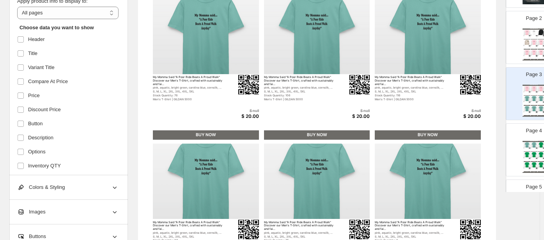
scroll to position [0, 0]
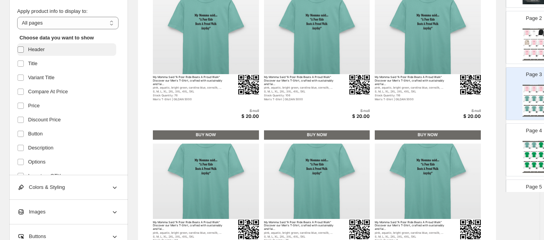
click at [20, 46] on span at bounding box center [20, 49] width 7 height 7
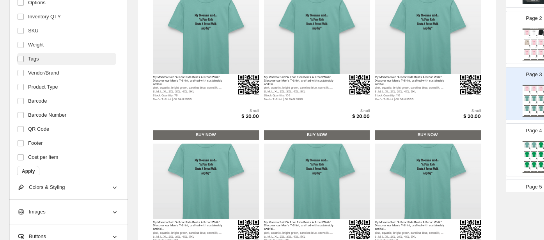
scroll to position [165, 0]
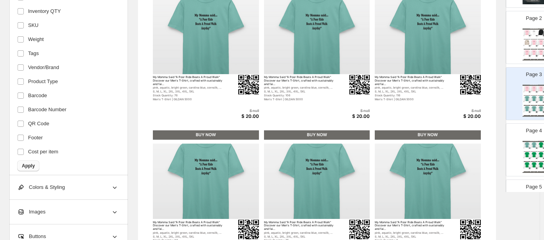
click at [28, 164] on span "Apply" at bounding box center [28, 166] width 13 height 6
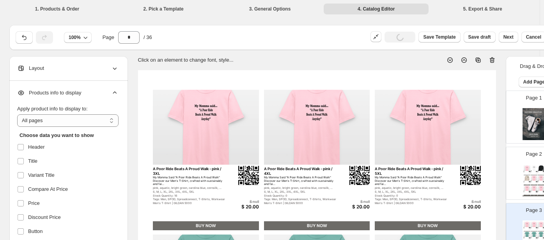
select select "*********"
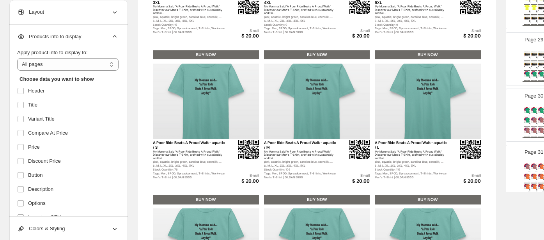
scroll to position [1690, 0]
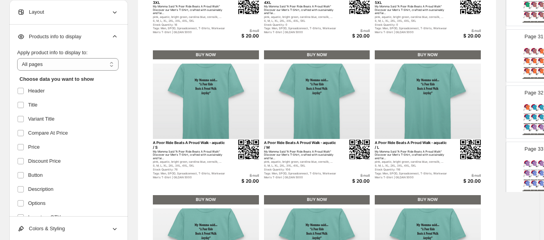
click at [531, 67] on div "BUY NOW" at bounding box center [534, 67] width 7 height 1
type input "**"
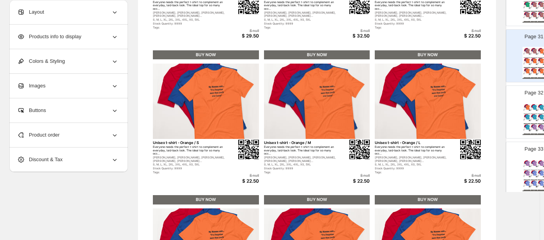
scroll to position [172, 0]
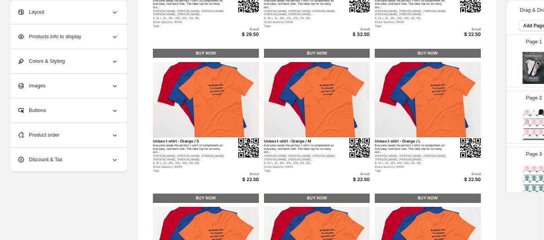
click at [525, 119] on img at bounding box center [527, 121] width 7 height 5
type input "*"
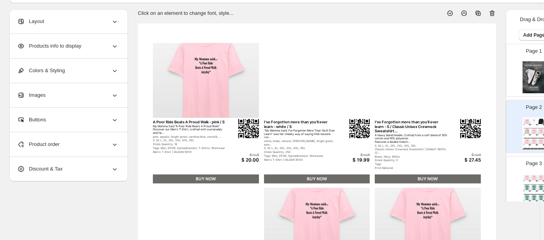
scroll to position [0, 0]
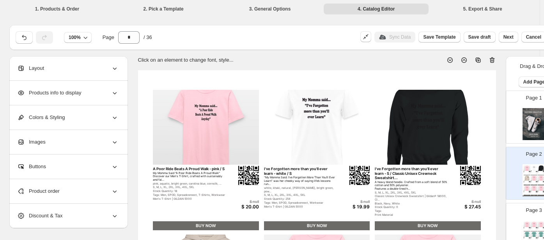
click at [58, 94] on span "Products info to display" at bounding box center [49, 93] width 64 height 8
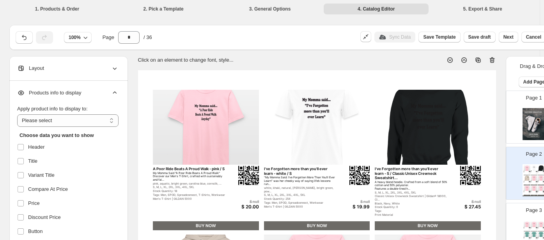
click at [64, 87] on div "Products info to display" at bounding box center [67, 93] width 101 height 24
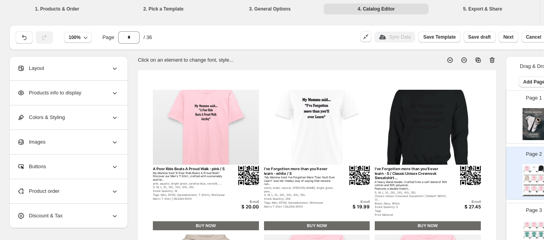
click at [64, 88] on div "Products info to display" at bounding box center [67, 93] width 101 height 24
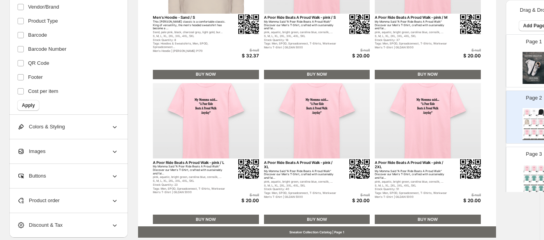
scroll to position [297, 0]
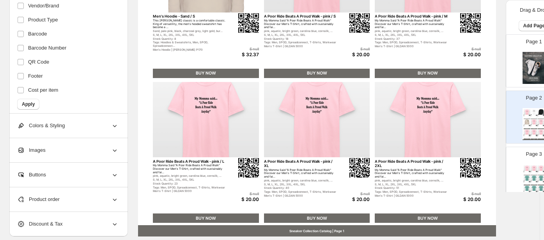
click at [64, 171] on div "Buttons" at bounding box center [67, 175] width 101 height 24
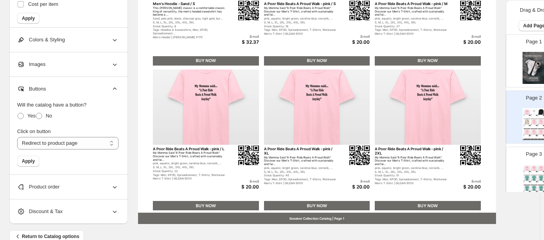
scroll to position [325, 0]
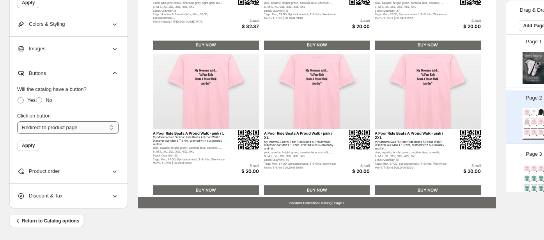
click at [64, 129] on select "**********" at bounding box center [67, 127] width 101 height 12
click at [17, 121] on select "**********" at bounding box center [67, 127] width 101 height 12
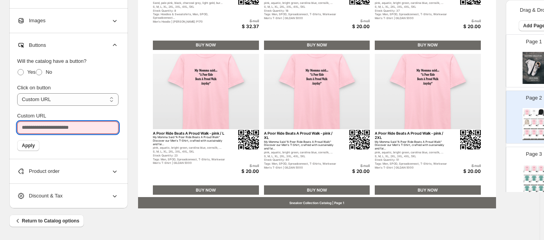
click at [68, 126] on input "Custom URL" at bounding box center [67, 127] width 101 height 12
click at [64, 102] on select "**********" at bounding box center [67, 99] width 101 height 12
select select "**********"
click at [17, 106] on select "**********" at bounding box center [67, 99] width 101 height 12
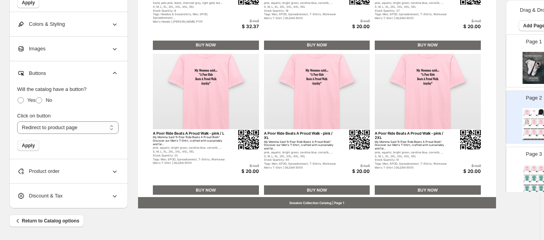
click at [31, 147] on span "Apply" at bounding box center [28, 145] width 13 height 6
click at [53, 176] on div "Product order" at bounding box center [67, 171] width 101 height 24
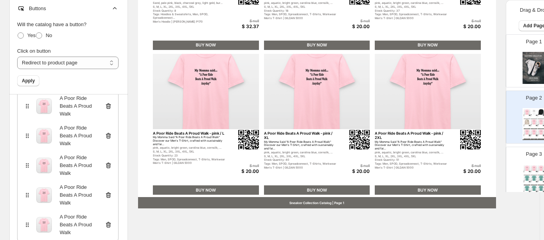
scroll to position [215, 0]
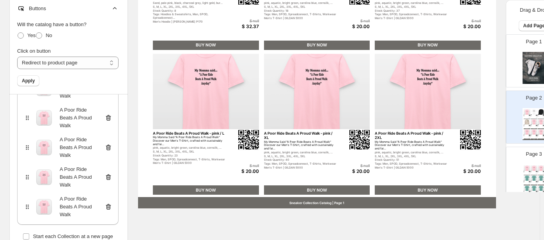
click at [109, 208] on icon at bounding box center [109, 207] width 1 height 2
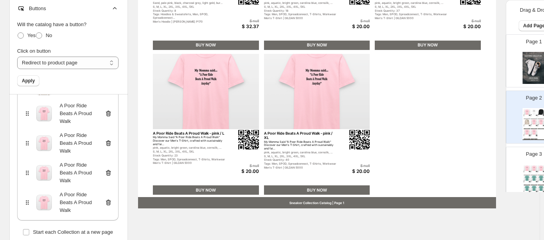
scroll to position [186, 0]
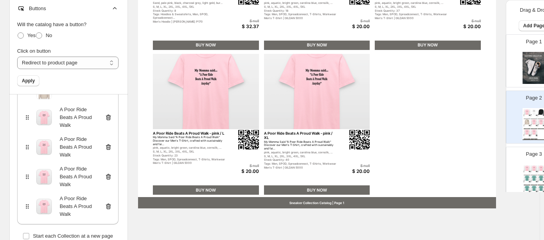
click at [107, 208] on icon at bounding box center [109, 206] width 8 height 8
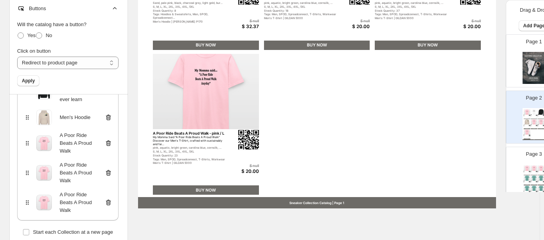
scroll to position [156, 0]
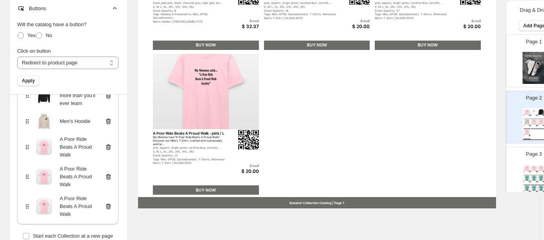
click at [107, 208] on icon at bounding box center [108, 207] width 5 height 6
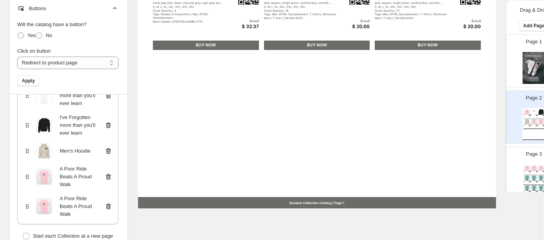
click at [107, 208] on icon at bounding box center [109, 206] width 8 height 8
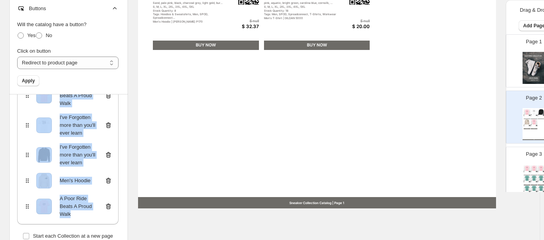
click at [107, 208] on icon at bounding box center [108, 207] width 5 height 6
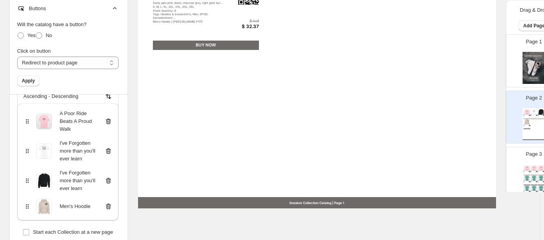
scroll to position [67, 0]
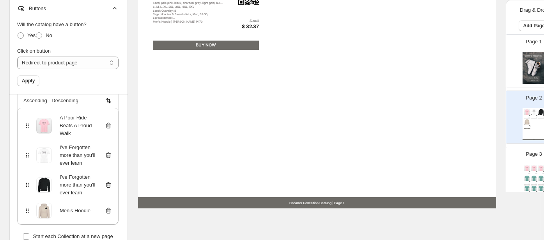
click at [108, 212] on icon at bounding box center [108, 211] width 5 height 6
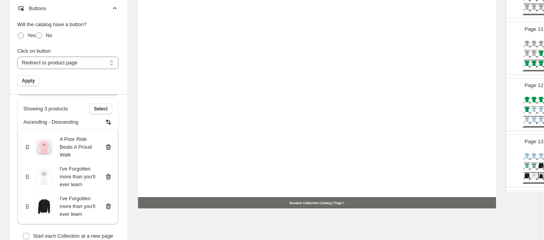
scroll to position [351, 0]
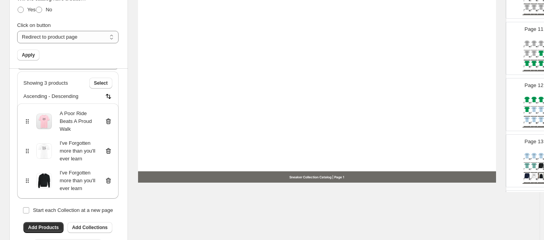
click at [108, 153] on icon at bounding box center [109, 151] width 8 height 8
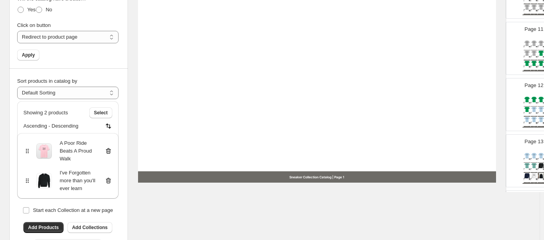
click at [108, 182] on icon at bounding box center [109, 181] width 8 height 8
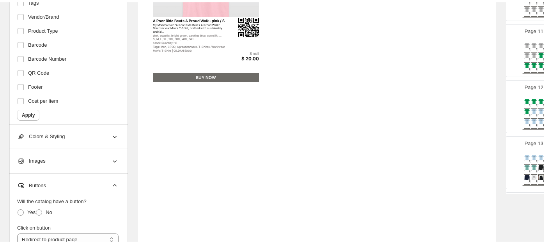
scroll to position [0, 0]
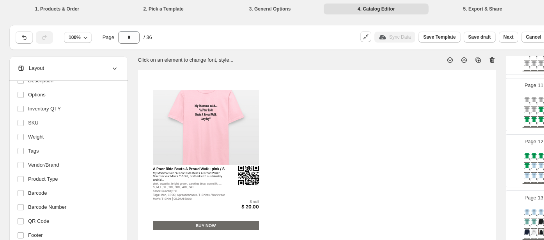
click at [156, 7] on li "2. Pick a Template" at bounding box center [163, 8] width 105 height 11
click at [490, 7] on li "5. Export & Share" at bounding box center [482, 8] width 105 height 11
click at [514, 34] on span "Next" at bounding box center [508, 37] width 10 height 6
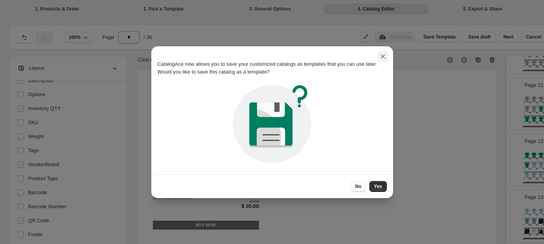
click at [386, 54] on icon ":r15o:" at bounding box center [383, 57] width 8 height 8
